Goal: Information Seeking & Learning: Learn about a topic

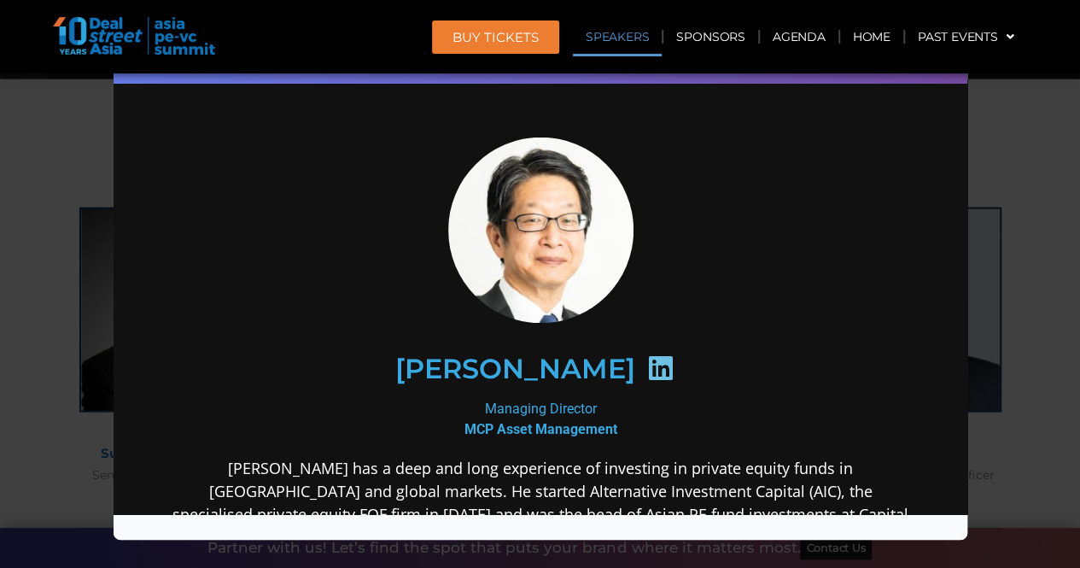
click at [673, 360] on icon at bounding box center [658, 367] width 27 height 27
click at [1017, 242] on div "Speaker Profile ×" at bounding box center [540, 284] width 1080 height 568
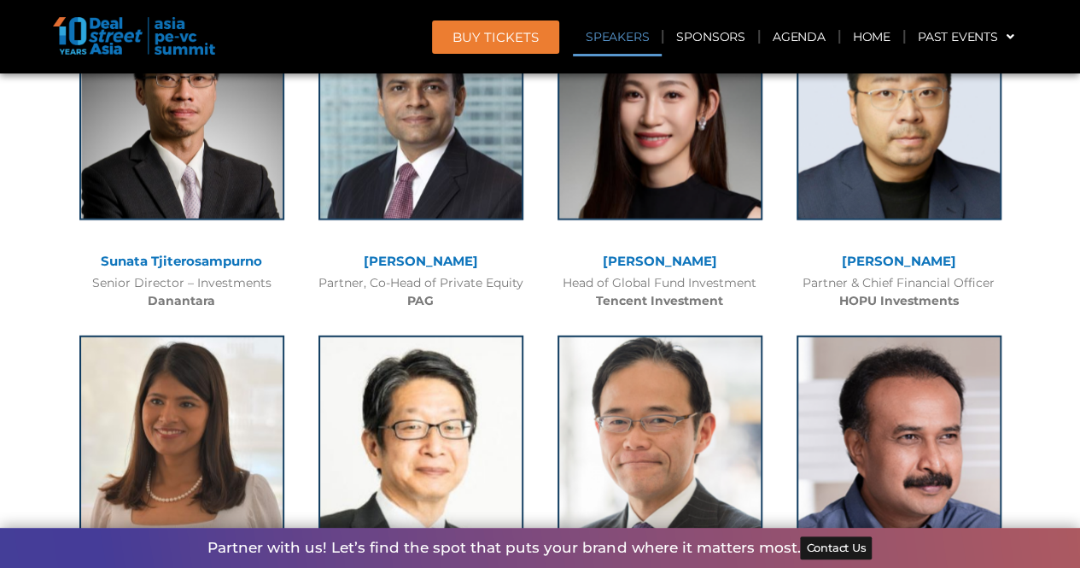
scroll to position [2004, 0]
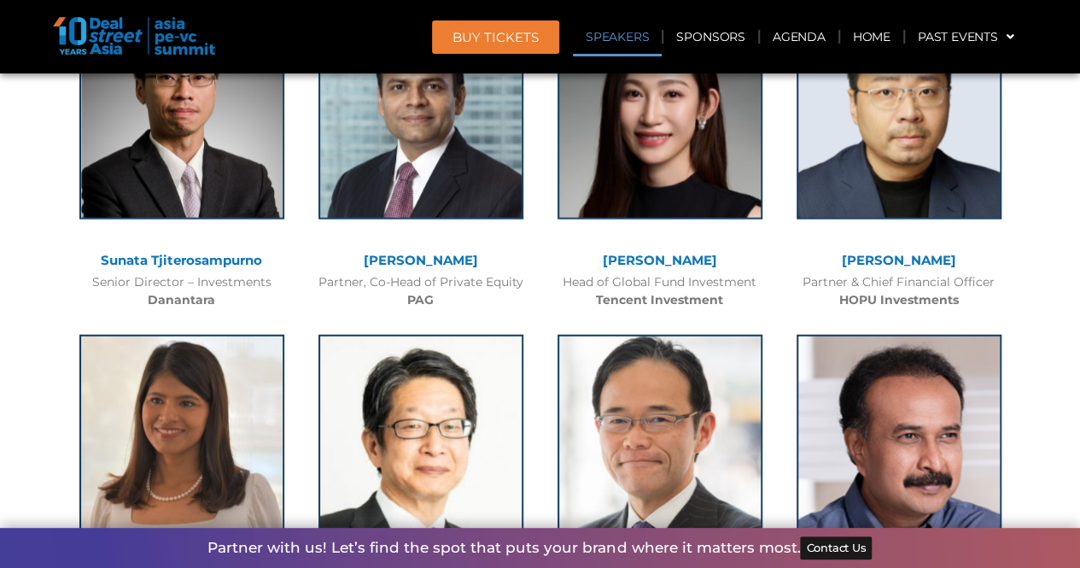
click at [644, 257] on link "[PERSON_NAME]" at bounding box center [660, 260] width 114 height 16
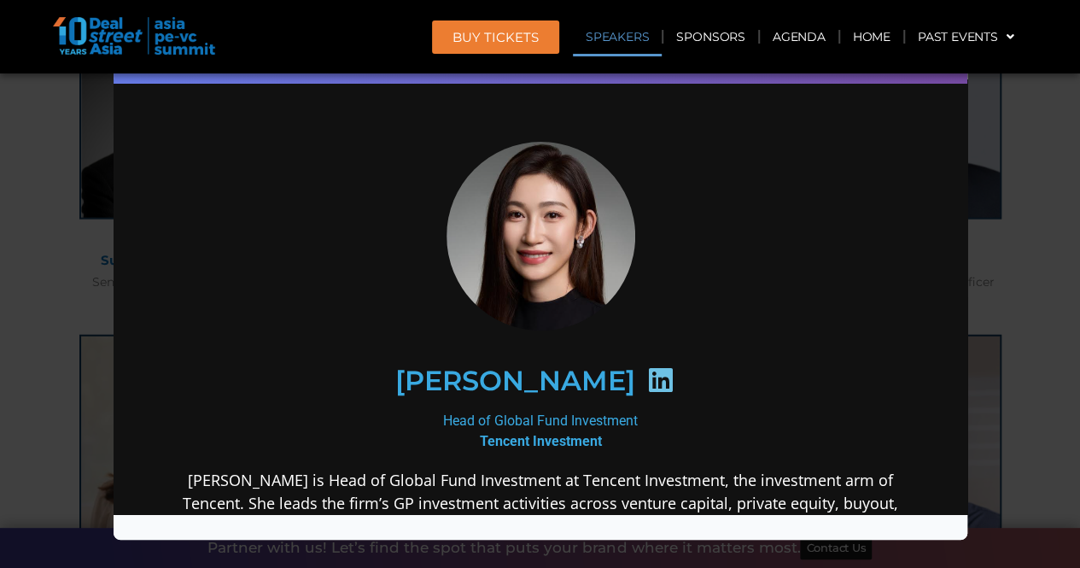
scroll to position [0, 0]
click at [645, 386] on icon at bounding box center [658, 379] width 27 height 27
click at [645, 374] on icon at bounding box center [658, 379] width 27 height 27
click at [529, 447] on div "Head of Global Fund Investment Tencent Investment" at bounding box center [540, 431] width 738 height 41
click at [508, 393] on h2 "[PERSON_NAME]" at bounding box center [514, 380] width 240 height 27
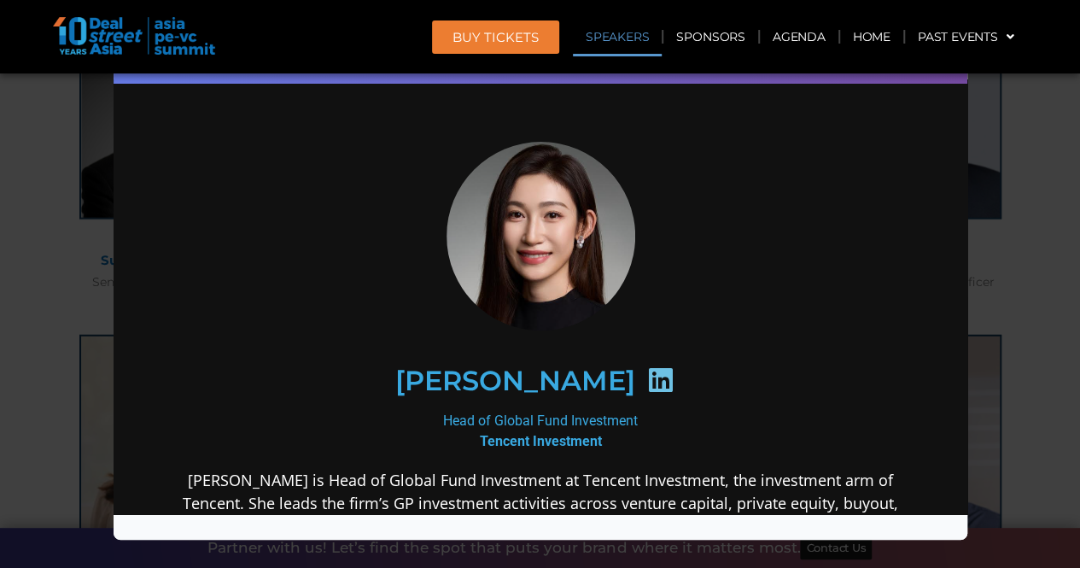
click at [645, 377] on icon at bounding box center [658, 379] width 27 height 27
click at [506, 380] on h2 "[PERSON_NAME]" at bounding box center [514, 380] width 240 height 27
click at [4, 224] on div "Speaker Profile ×" at bounding box center [540, 284] width 1080 height 568
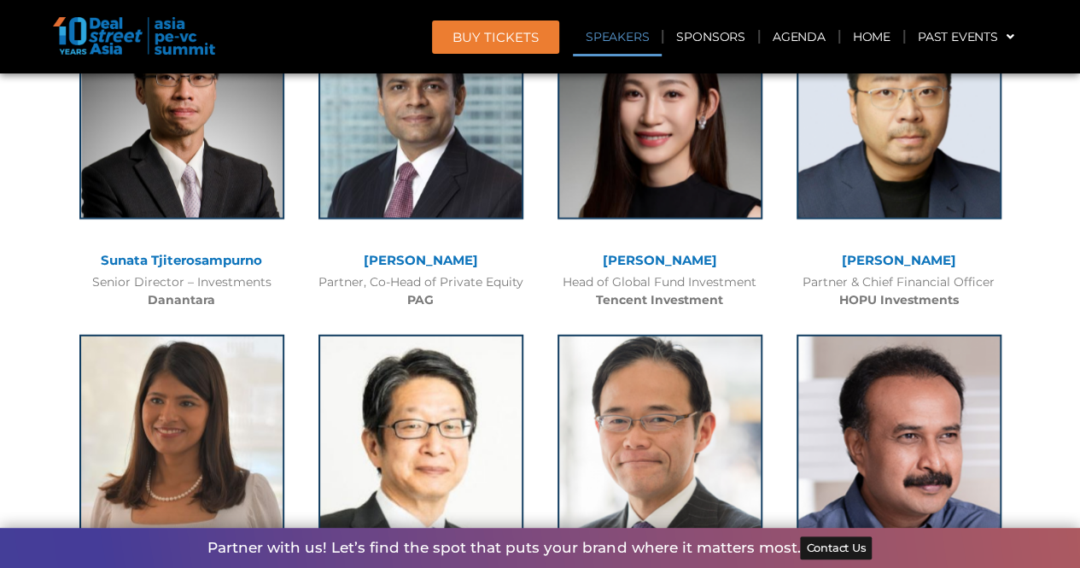
click at [412, 264] on link "[PERSON_NAME]" at bounding box center [421, 260] width 114 height 16
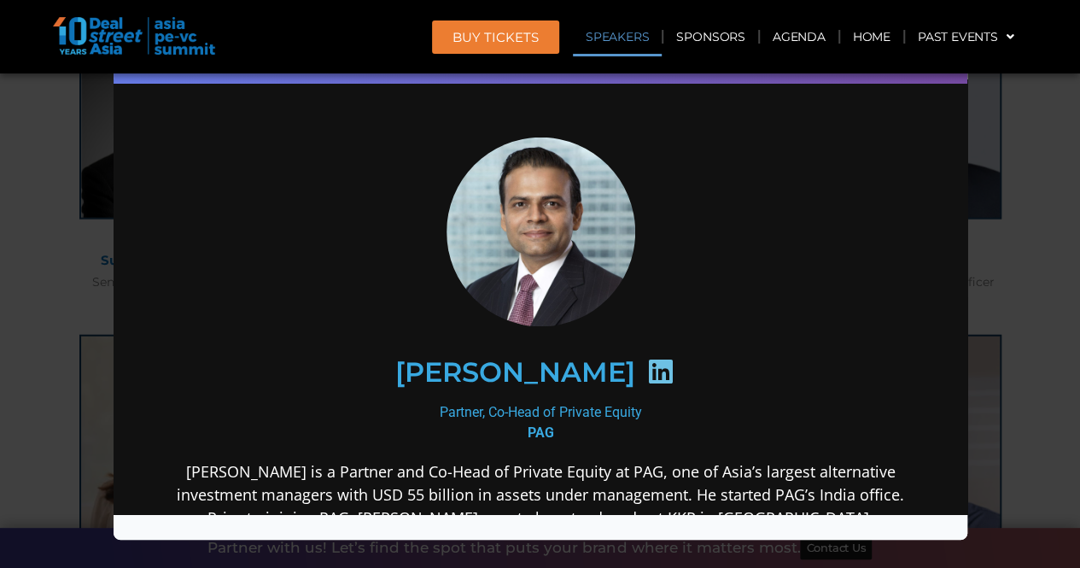
click at [645, 368] on icon at bounding box center [658, 371] width 27 height 27
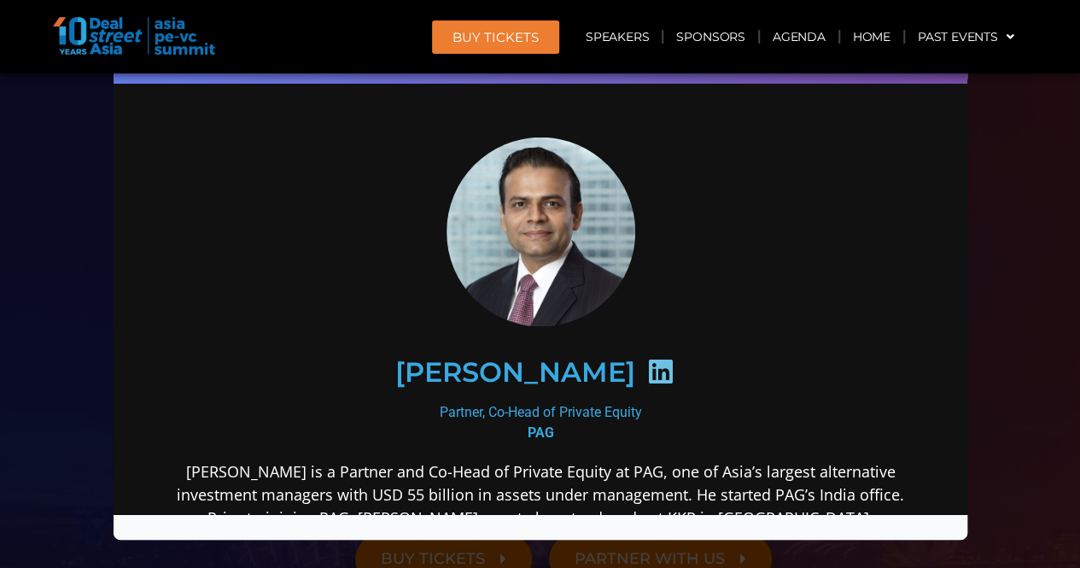
scroll to position [432, 0]
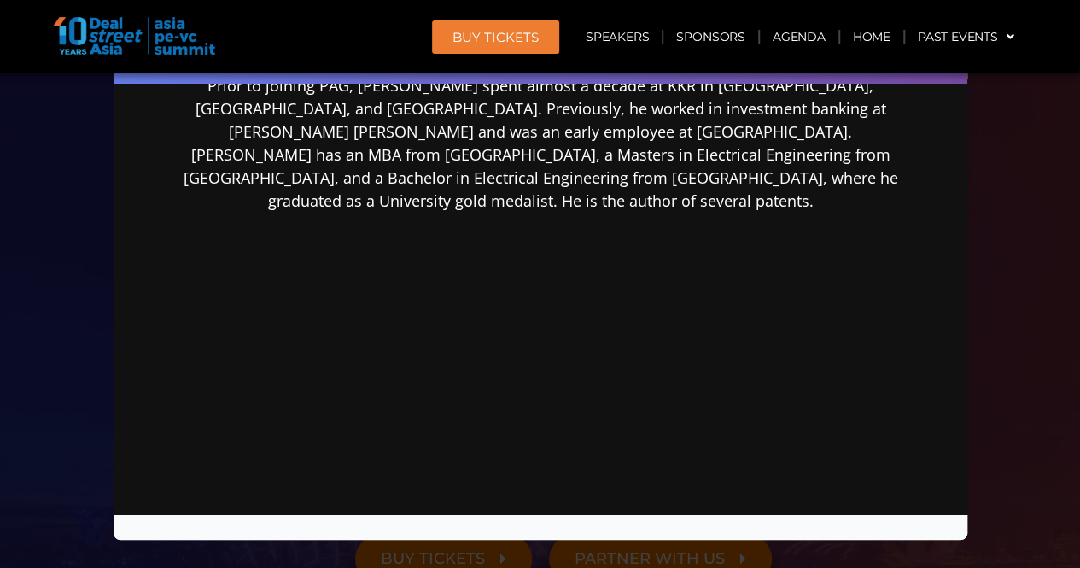
click at [1055, 291] on div "Speaker Profile ×" at bounding box center [540, 284] width 1080 height 568
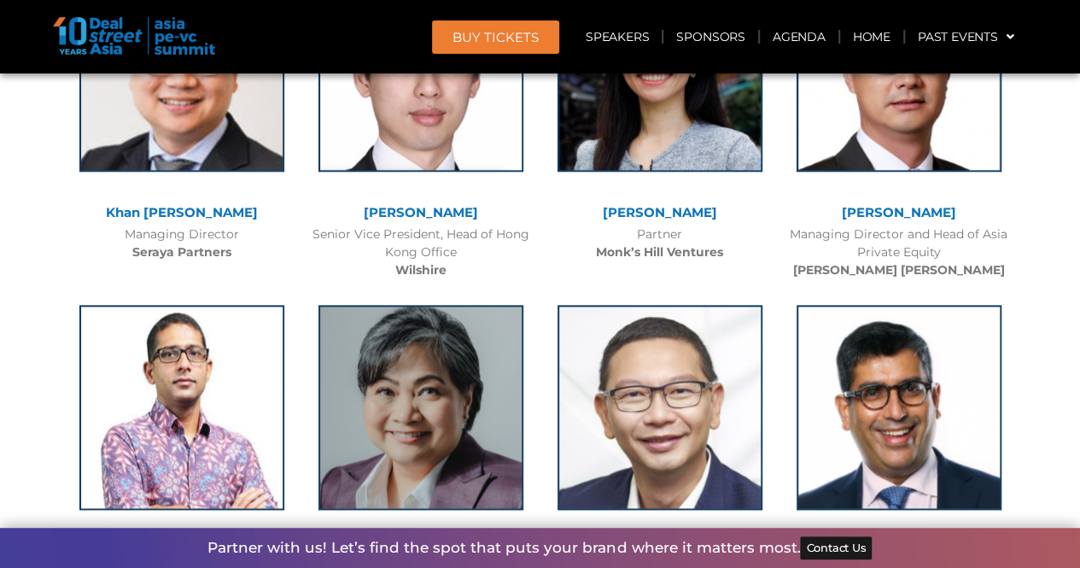
scroll to position [4619, 0]
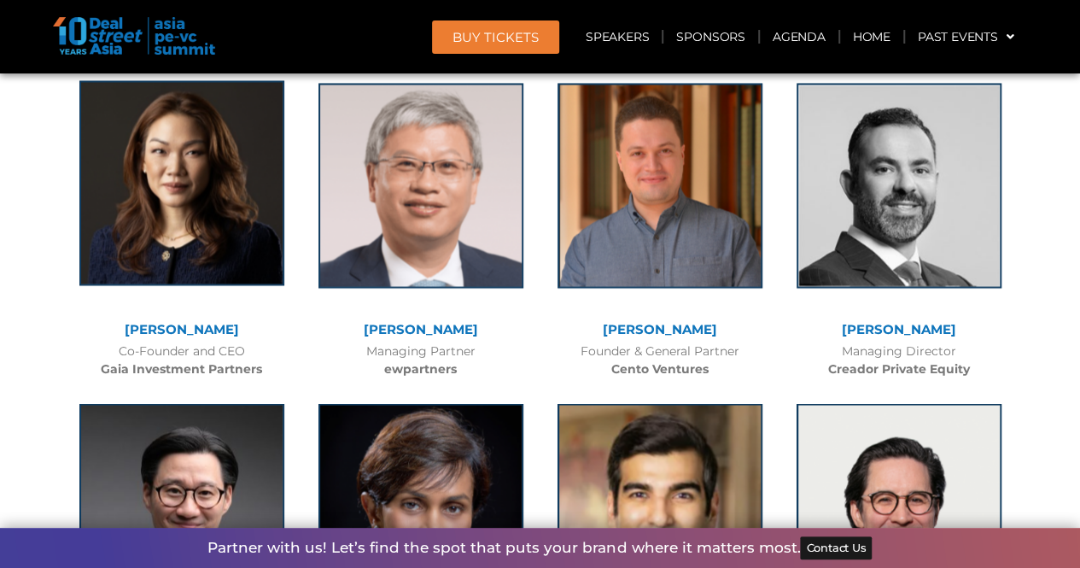
click at [211, 184] on img at bounding box center [181, 182] width 205 height 205
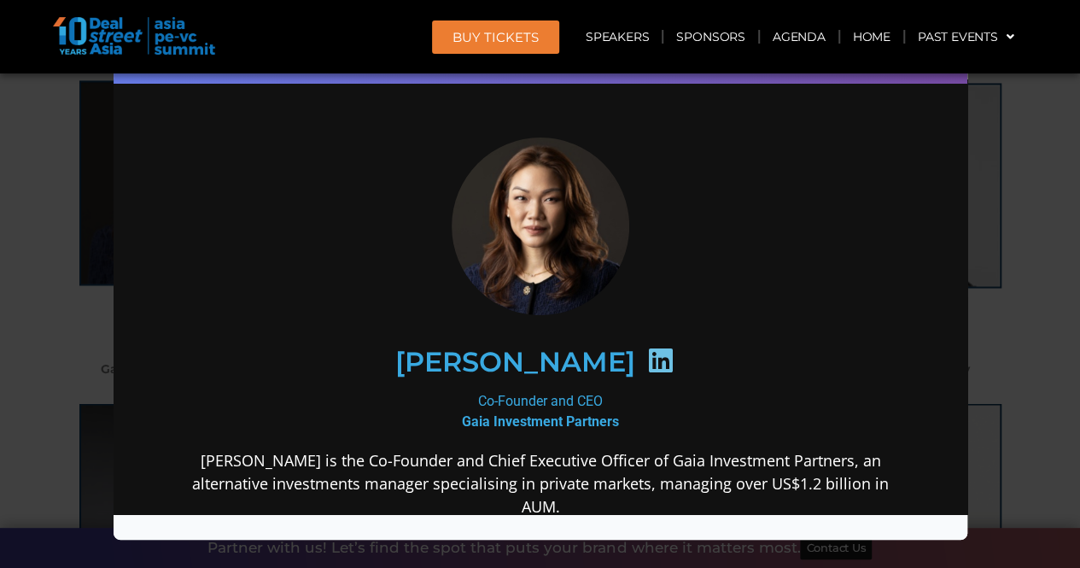
scroll to position [0, 0]
click at [645, 360] on icon at bounding box center [658, 360] width 27 height 27
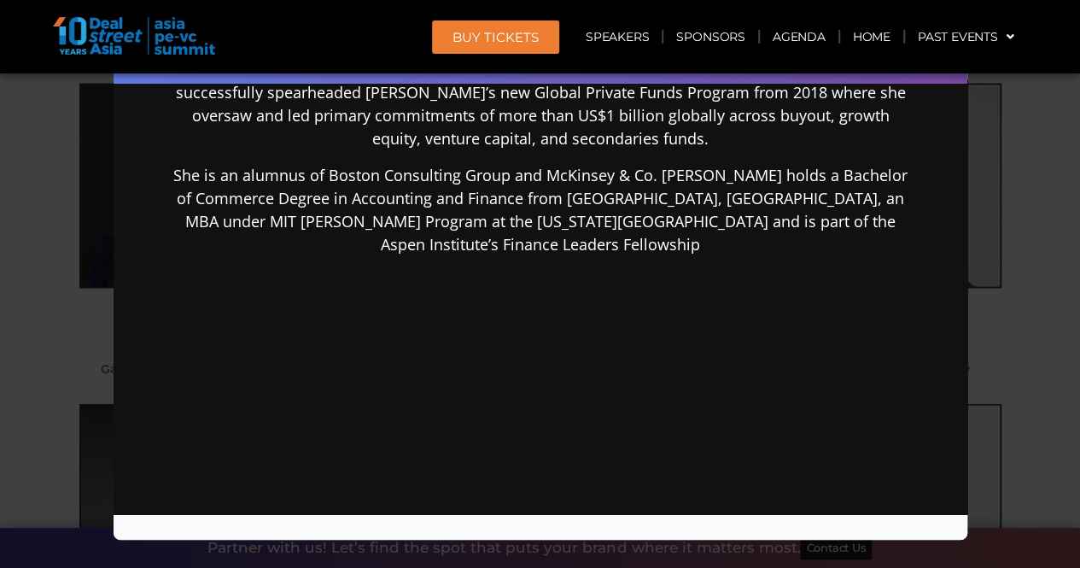
scroll to position [577, 0]
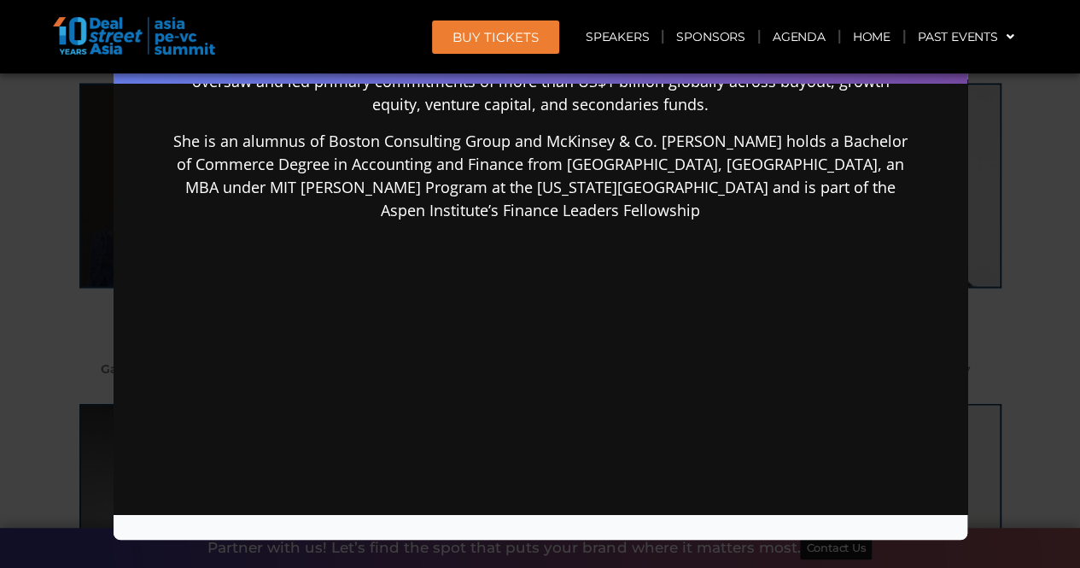
click at [1042, 313] on div "Speaker Profile ×" at bounding box center [540, 284] width 1080 height 568
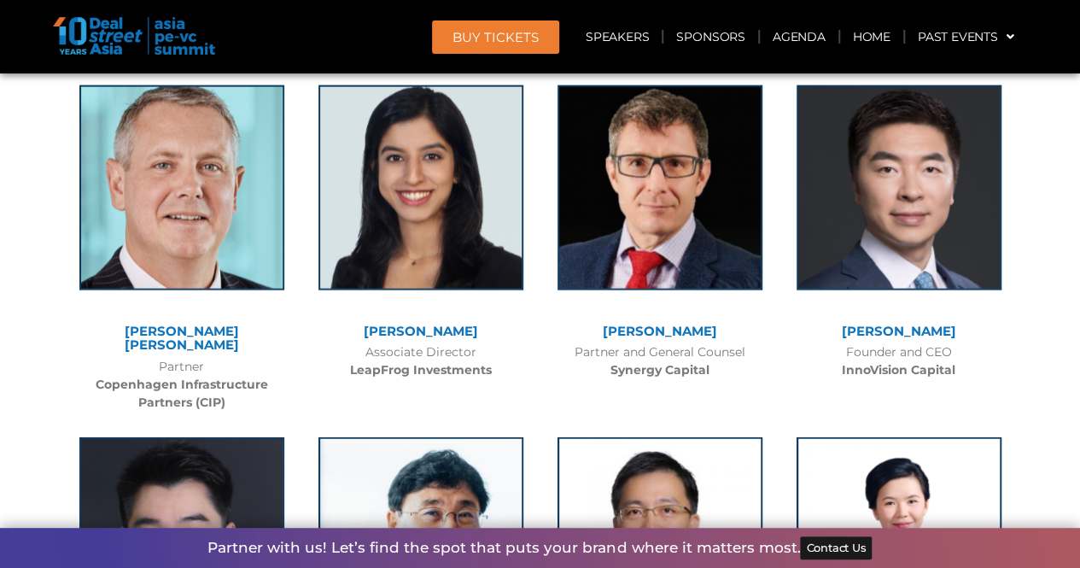
scroll to position [8368, 0]
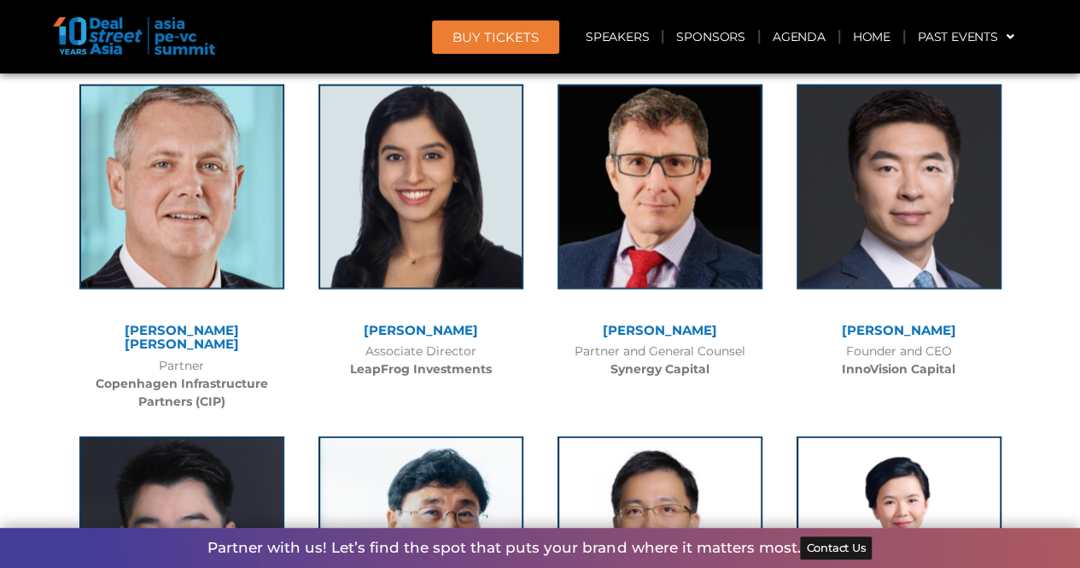
click at [230, 322] on link "[PERSON_NAME] [PERSON_NAME]" at bounding box center [182, 337] width 114 height 31
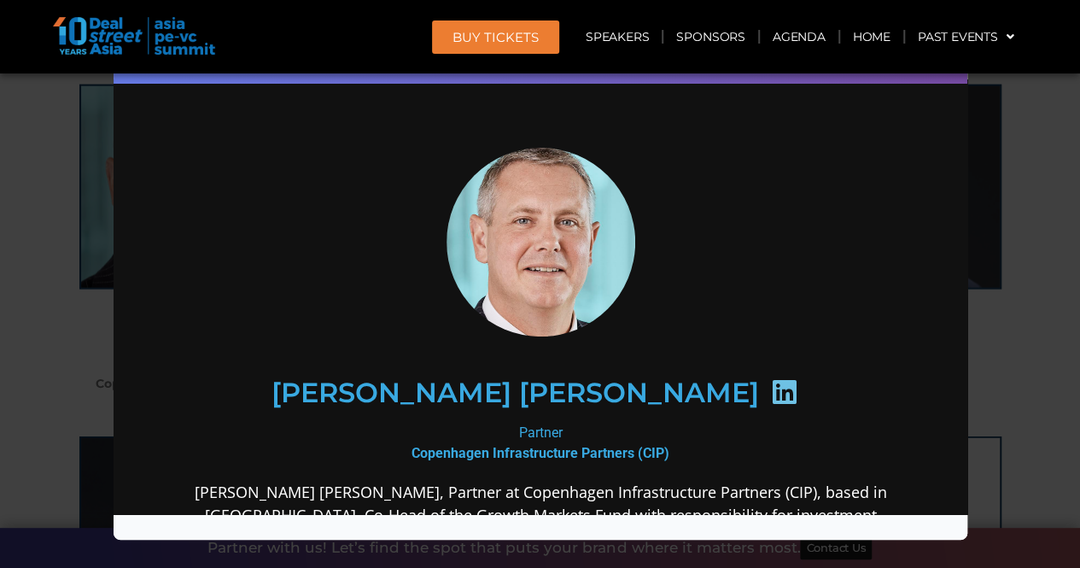
scroll to position [0, 0]
click at [769, 389] on icon at bounding box center [782, 391] width 27 height 27
click at [1050, 289] on div "Speaker Profile ×" at bounding box center [540, 284] width 1080 height 568
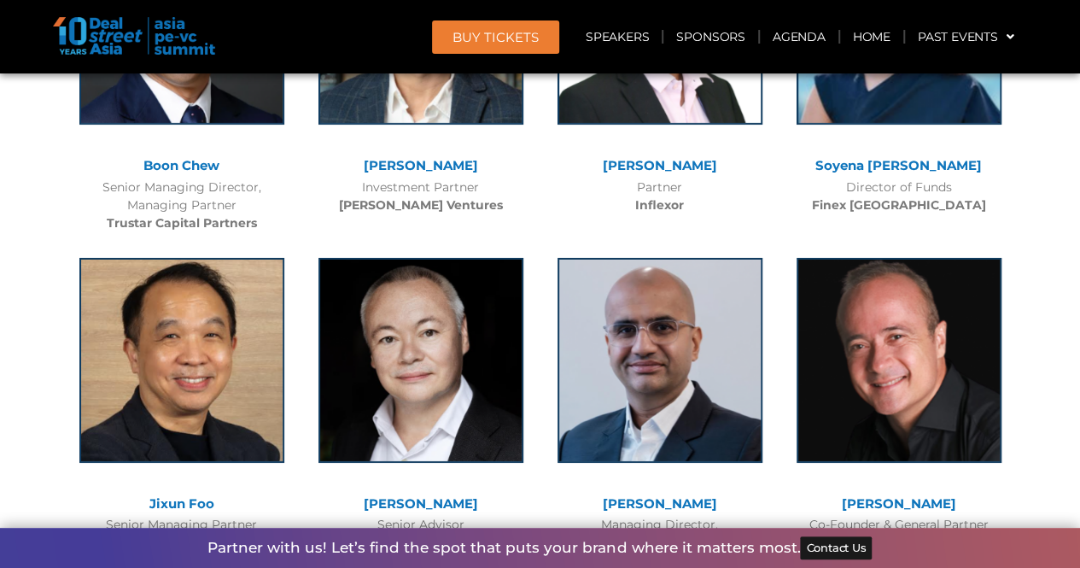
scroll to position [9241, 0]
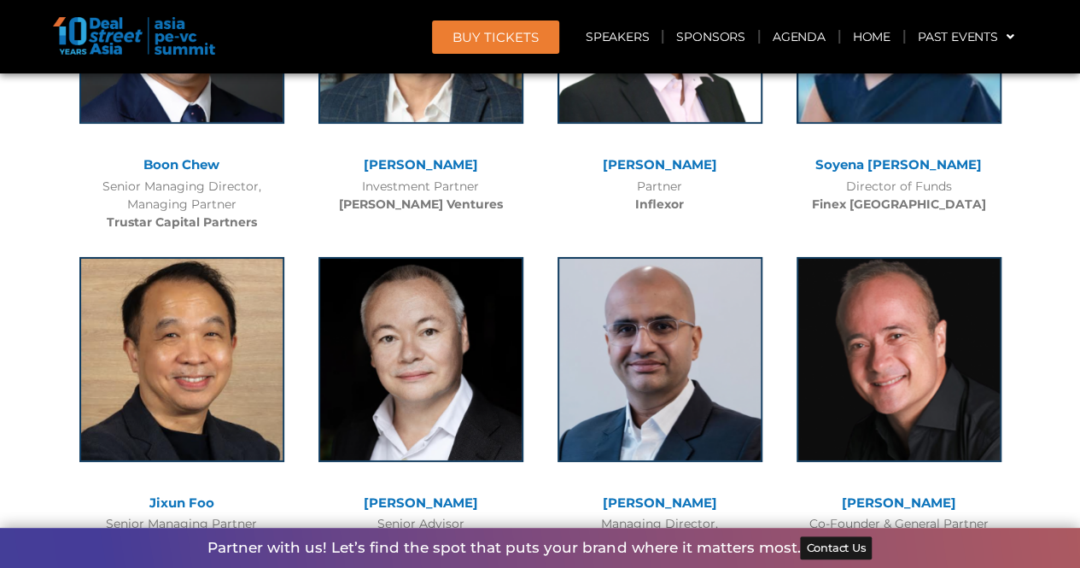
click at [411, 156] on link "[PERSON_NAME]" at bounding box center [421, 164] width 114 height 16
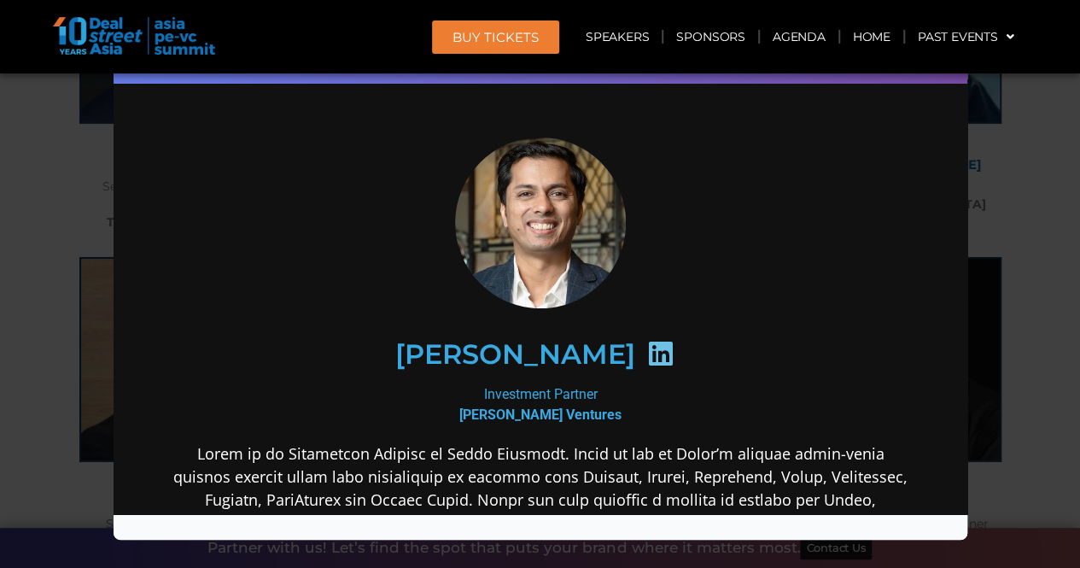
scroll to position [0, 0]
click at [645, 364] on icon at bounding box center [658, 353] width 27 height 27
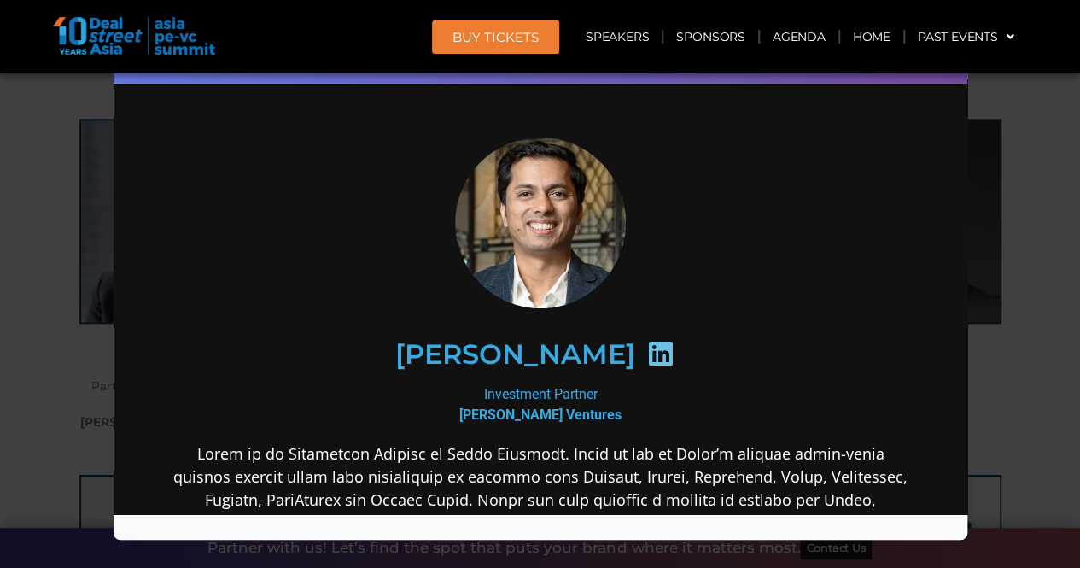
scroll to position [6944, 0]
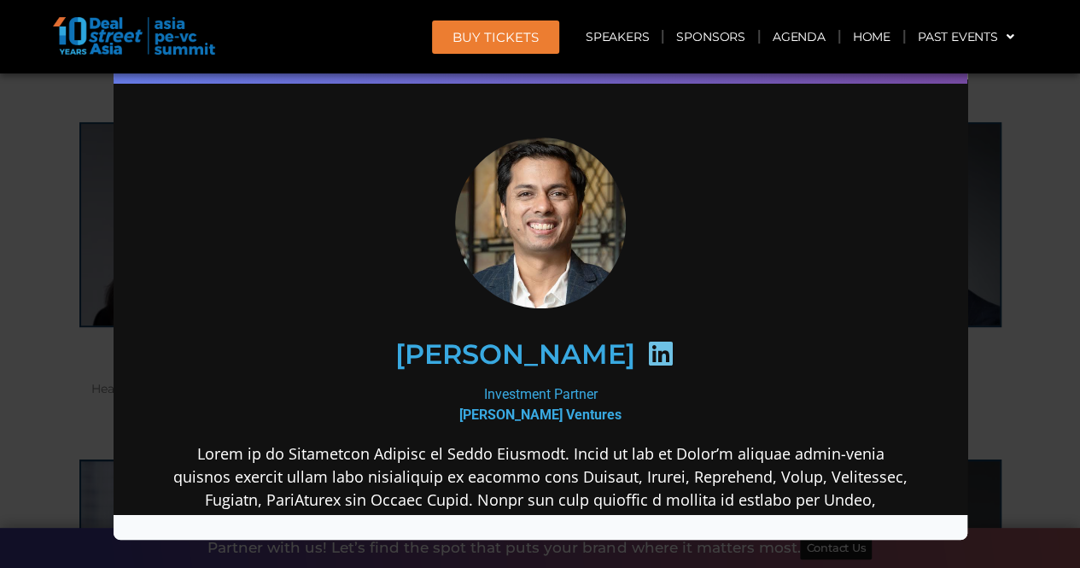
click at [1002, 184] on div "Speaker Profile ×" at bounding box center [540, 284] width 1080 height 568
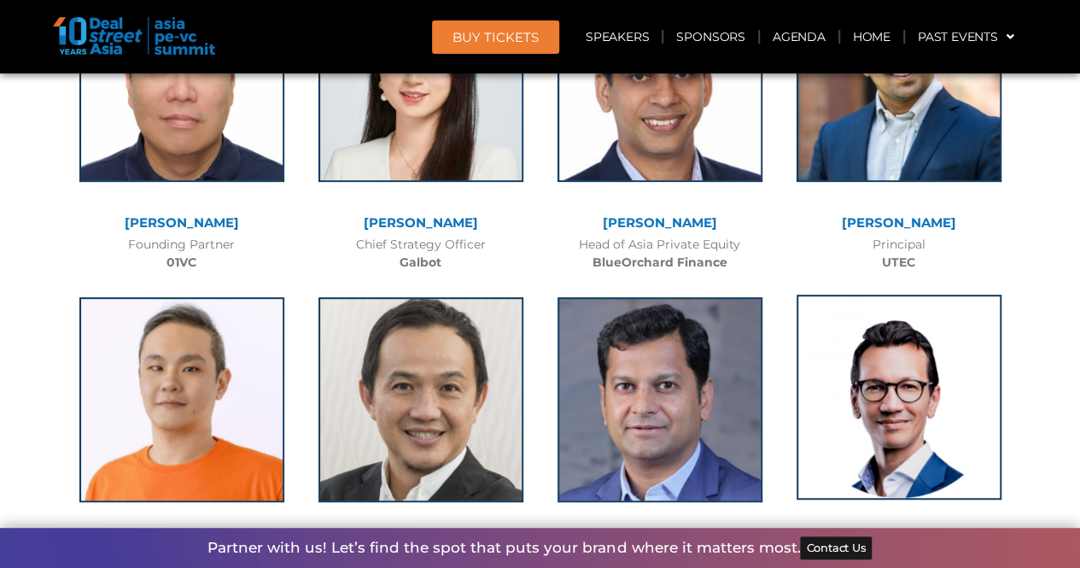
scroll to position [10080, 0]
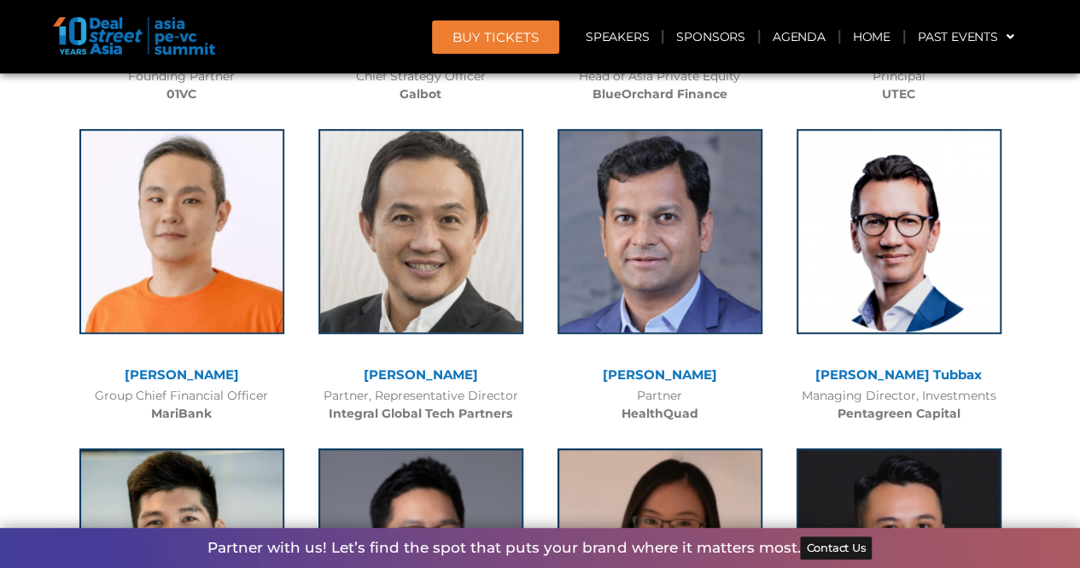
click at [880, 366] on link "[PERSON_NAME] Tubbax" at bounding box center [898, 374] width 166 height 16
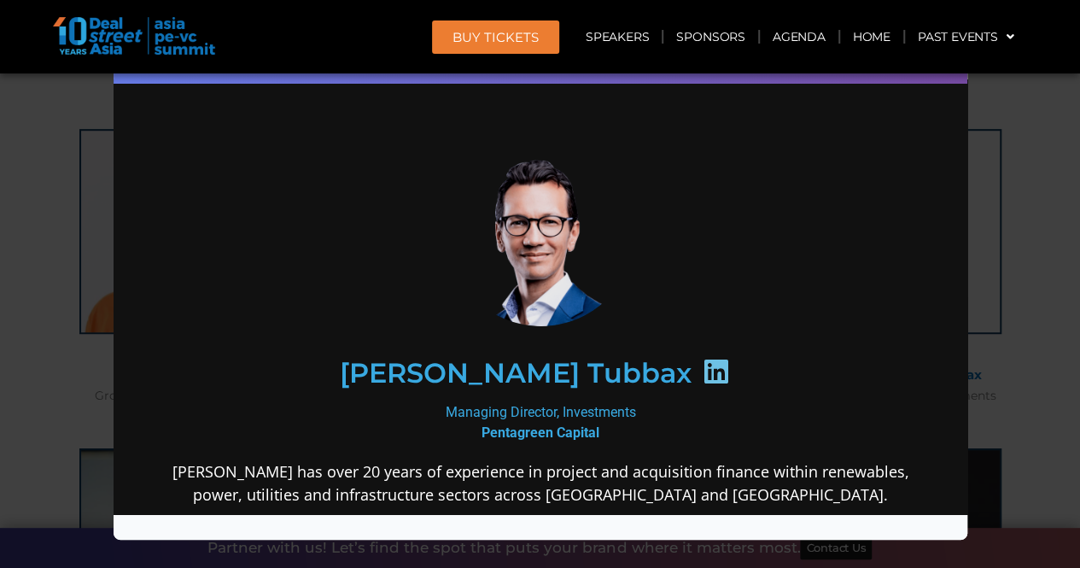
scroll to position [0, 0]
click at [702, 370] on icon at bounding box center [715, 371] width 27 height 27
click at [1038, 225] on div "Speaker Profile ×" at bounding box center [540, 284] width 1080 height 568
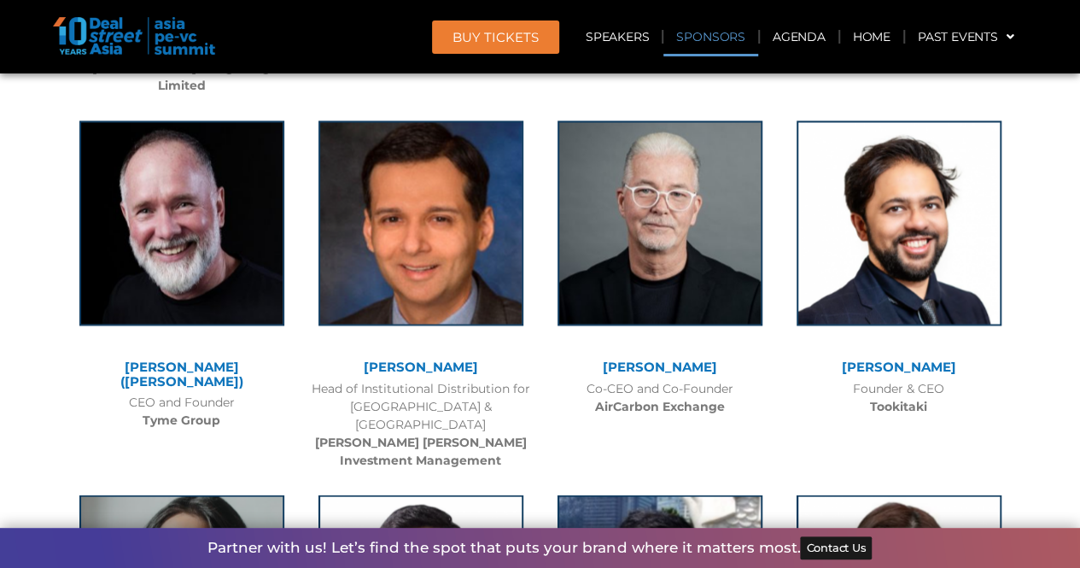
scroll to position [11054, 0]
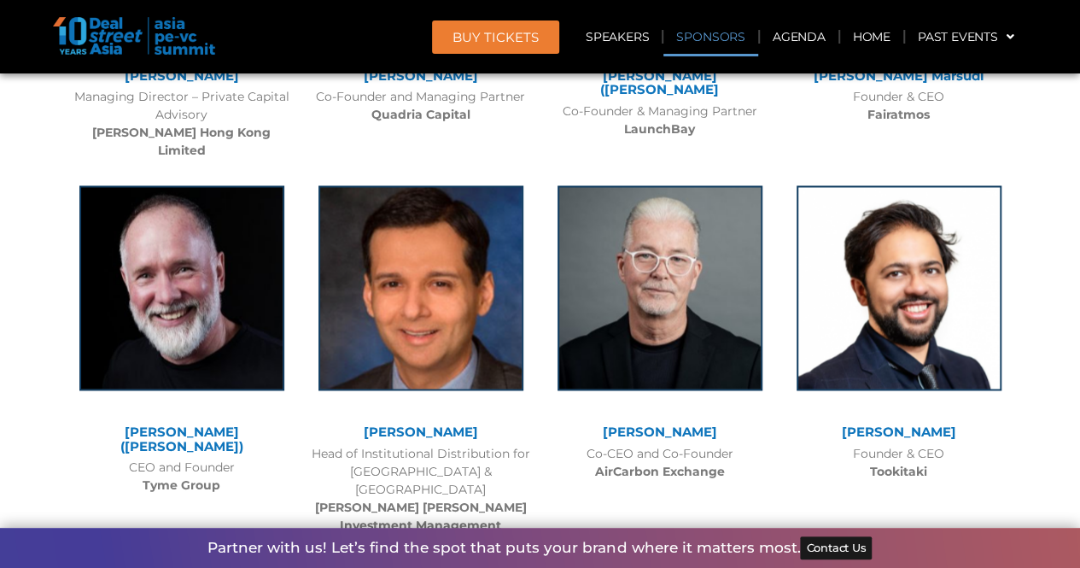
click at [399, 423] on link "[PERSON_NAME]" at bounding box center [421, 431] width 114 height 16
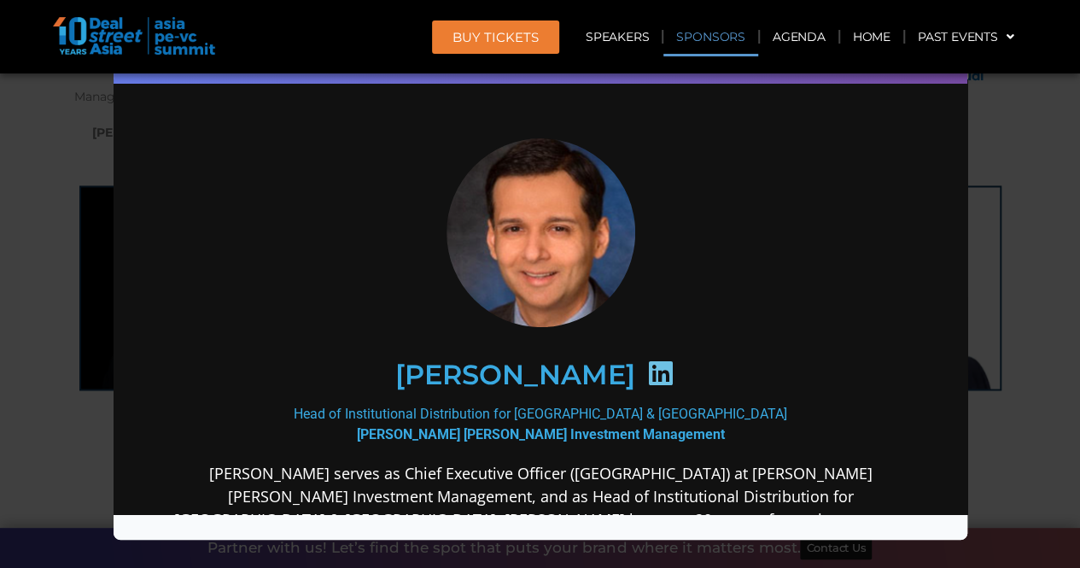
scroll to position [0, 0]
click at [645, 374] on icon at bounding box center [658, 372] width 27 height 27
click at [645, 372] on icon at bounding box center [658, 372] width 27 height 27
click at [573, 376] on h2 "[PERSON_NAME]" at bounding box center [514, 374] width 240 height 27
click at [645, 371] on icon at bounding box center [658, 372] width 27 height 27
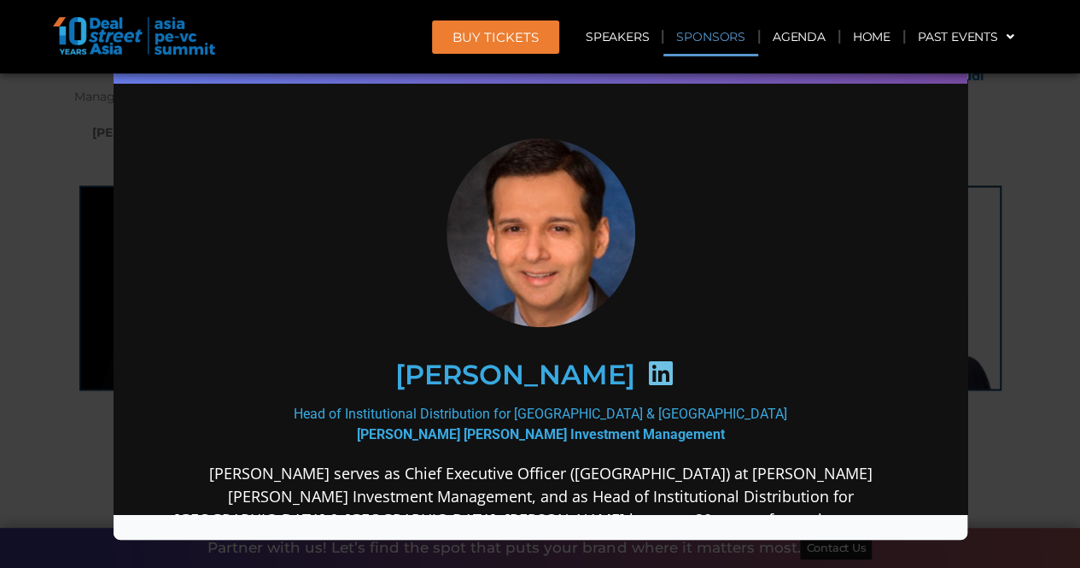
click at [561, 376] on h2 "[PERSON_NAME]" at bounding box center [514, 374] width 240 height 27
click at [526, 254] on img at bounding box center [540, 232] width 189 height 190
click at [645, 371] on icon at bounding box center [658, 372] width 27 height 27
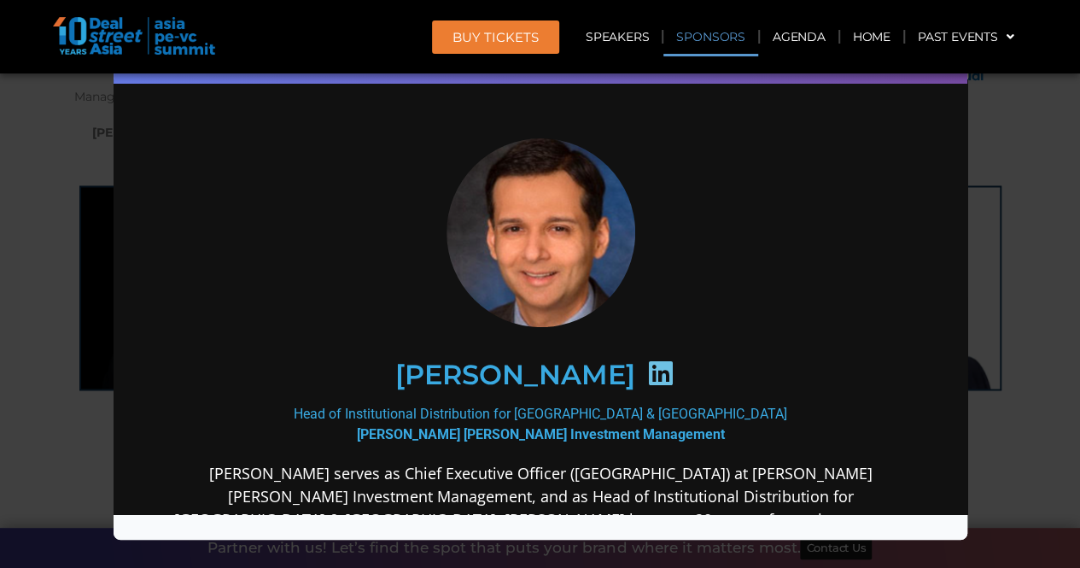
click at [555, 431] on b "[PERSON_NAME] [PERSON_NAME] Investment Management" at bounding box center [540, 434] width 368 height 16
click at [645, 377] on icon at bounding box center [658, 372] width 27 height 27
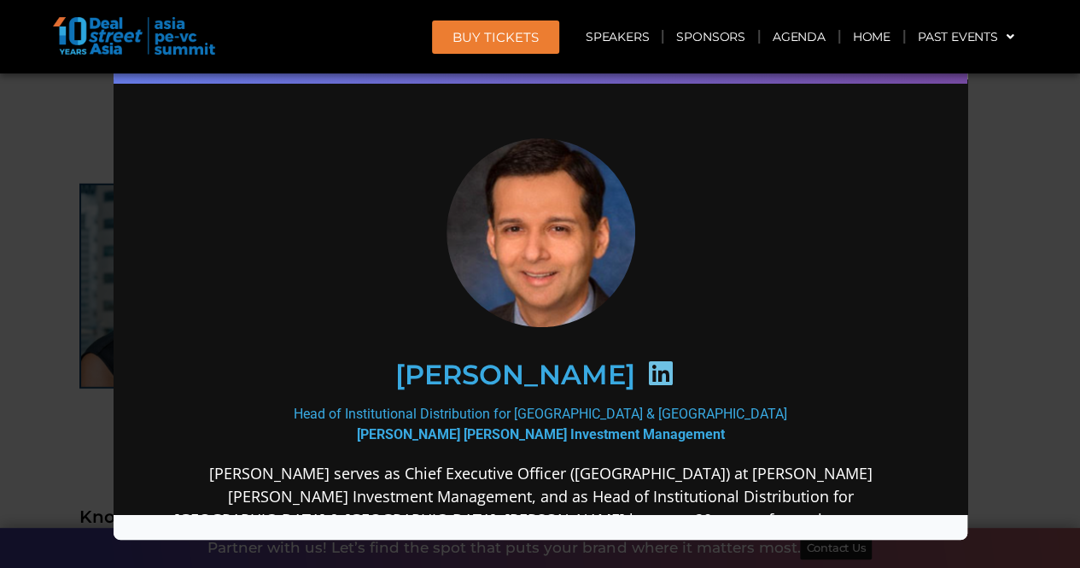
scroll to position [11294, 0]
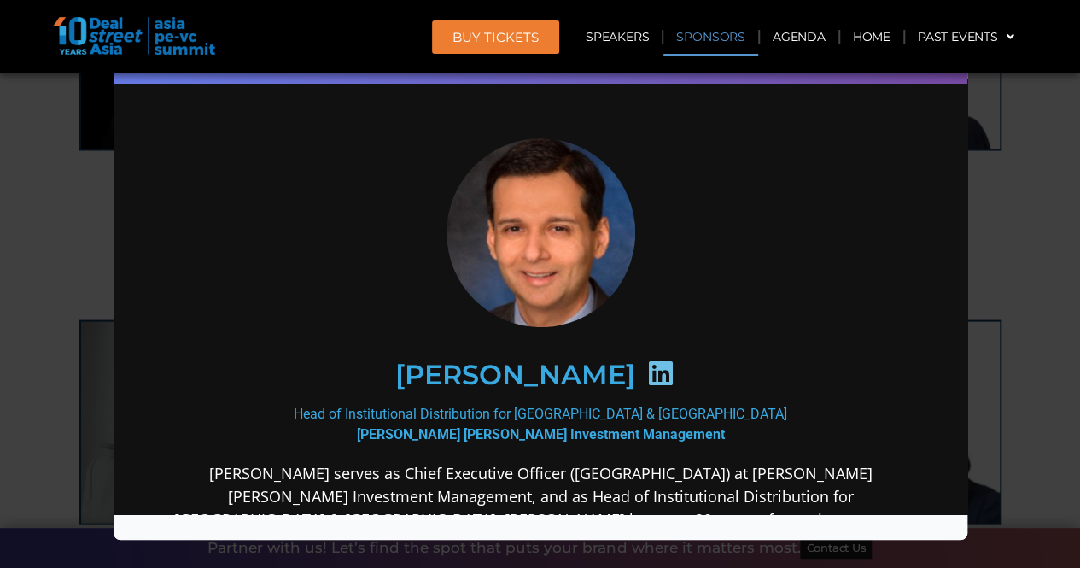
click at [645, 372] on icon at bounding box center [658, 372] width 27 height 27
click at [1027, 273] on div "Speaker Profile ×" at bounding box center [540, 284] width 1080 height 568
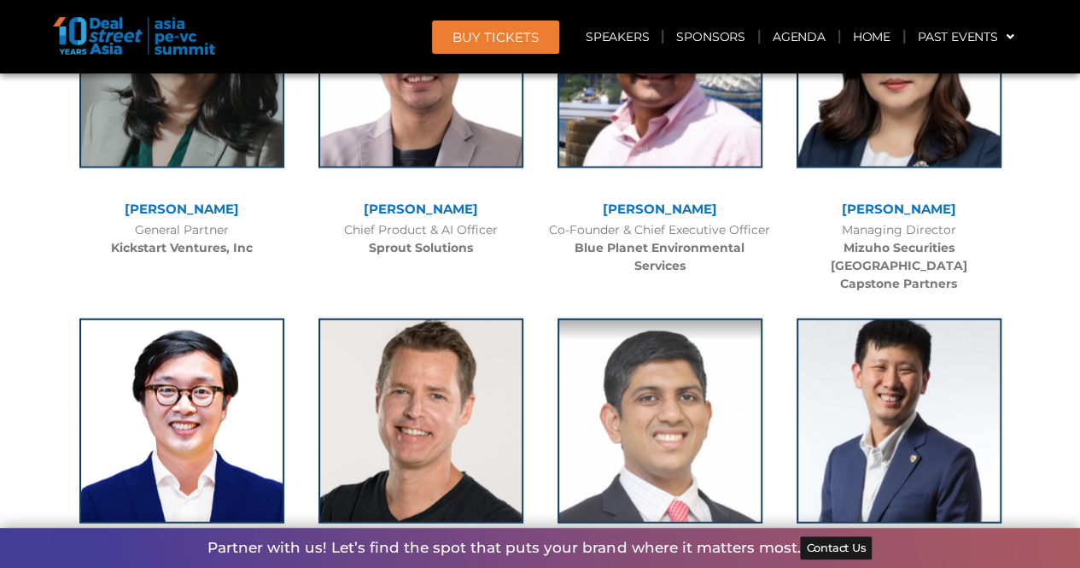
scroll to position [11649, 0]
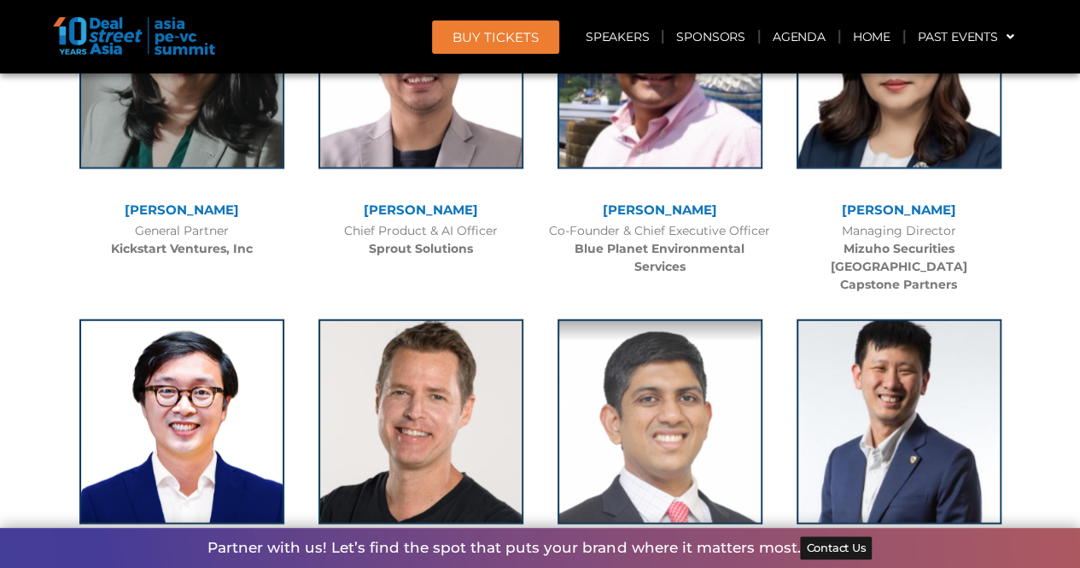
drag, startPoint x: 739, startPoint y: 407, endPoint x: 589, endPoint y: 407, distance: 149.4
click at [589, 558] on div "[PERSON_NAME]" at bounding box center [660, 565] width 222 height 15
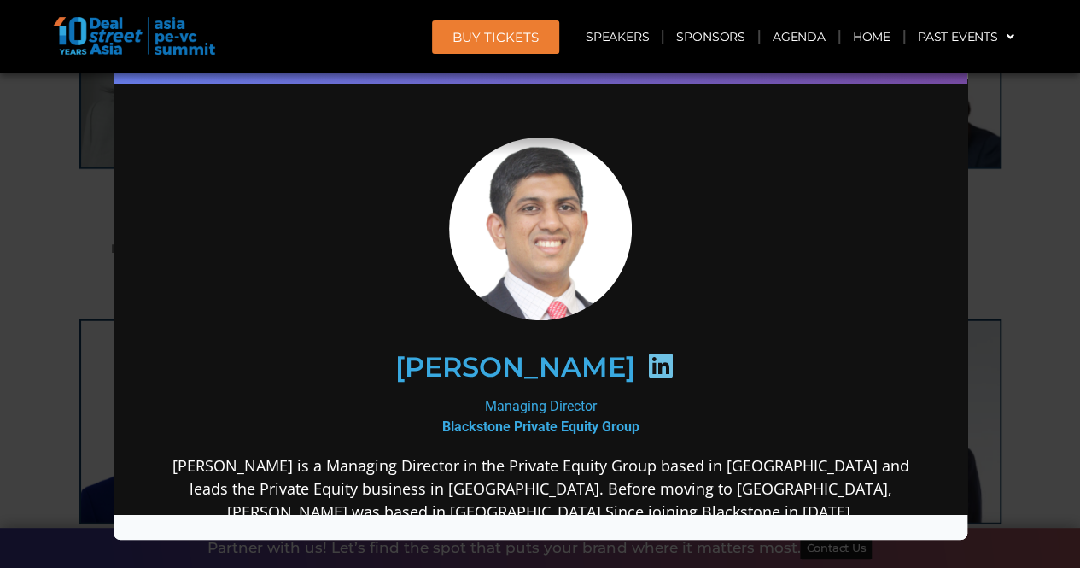
scroll to position [0, 0]
click at [657, 365] on icon at bounding box center [658, 365] width 27 height 27
click at [561, 377] on h2 "[PERSON_NAME]" at bounding box center [514, 366] width 240 height 27
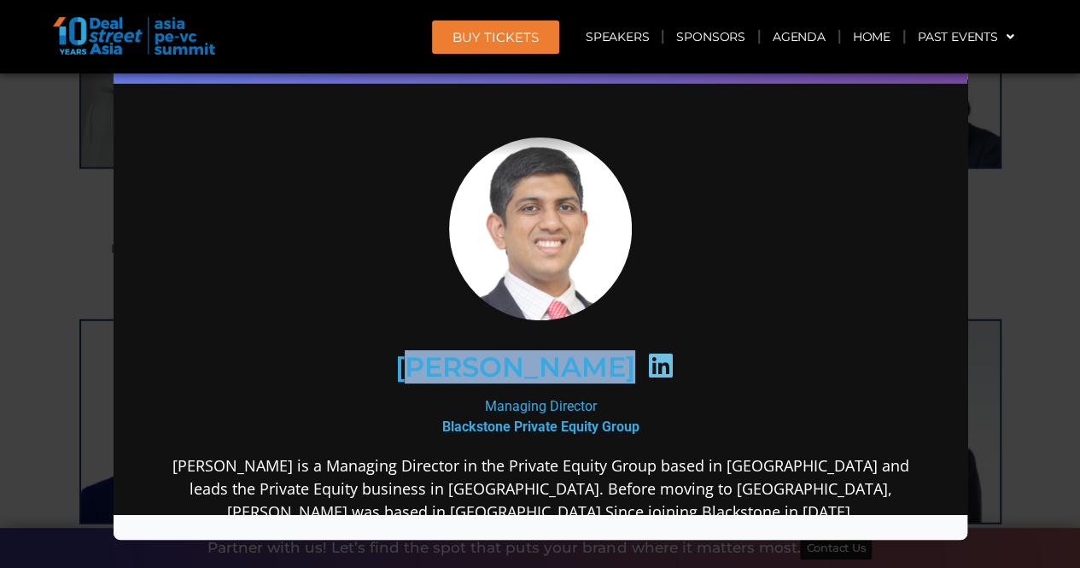
drag, startPoint x: 400, startPoint y: 371, endPoint x: 648, endPoint y: 364, distance: 248.5
click at [648, 364] on div "[PERSON_NAME]" at bounding box center [539, 367] width 664 height 88
copy div "[PERSON_NAME]"
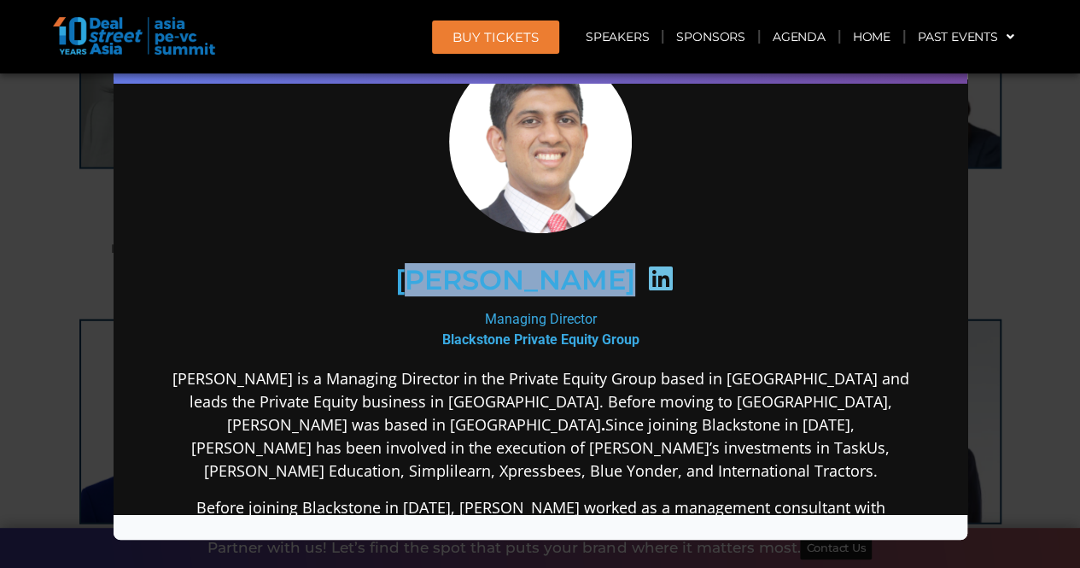
scroll to position [85, 0]
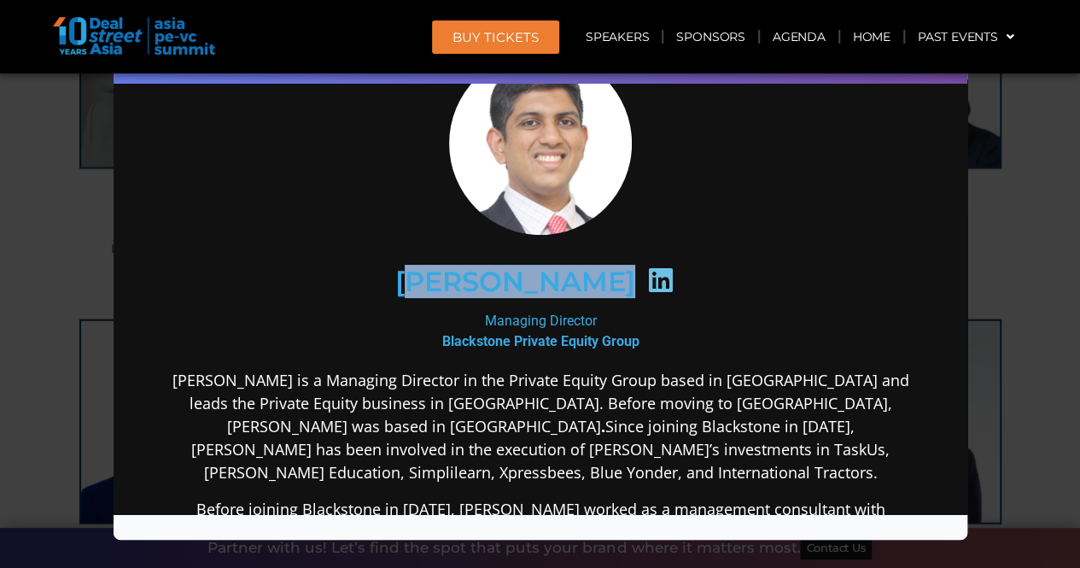
click at [409, 290] on h2 "[PERSON_NAME]" at bounding box center [514, 281] width 240 height 27
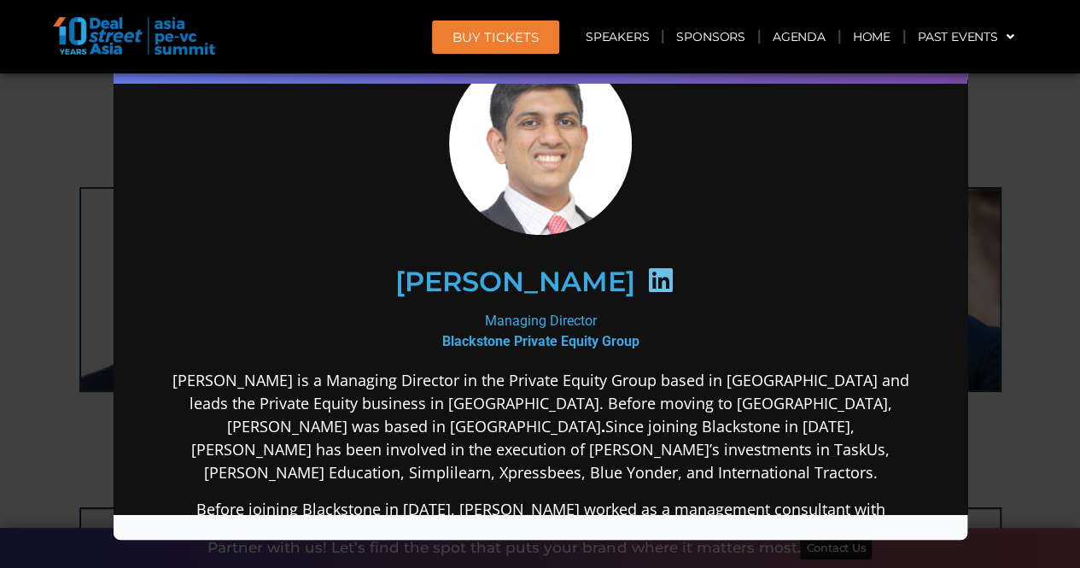
scroll to position [9616, 0]
